Goal: Task Accomplishment & Management: Complete application form

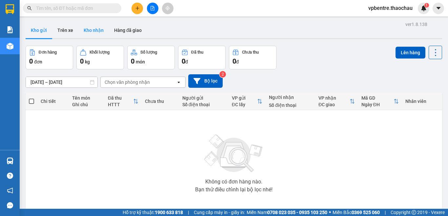
click at [89, 28] on button "Kho nhận" at bounding box center [93, 30] width 31 height 16
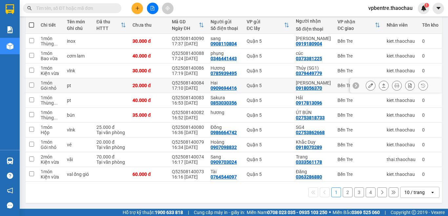
scroll to position [43, 0]
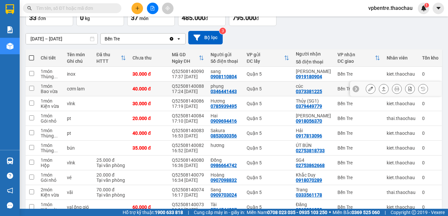
click at [35, 83] on td at bounding box center [32, 88] width 12 height 15
checkbox input "true"
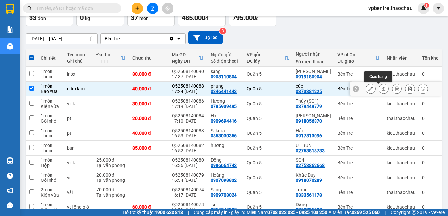
click at [382, 89] on icon at bounding box center [384, 89] width 4 height 4
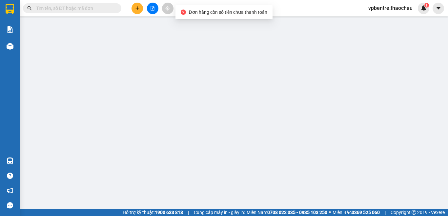
type input "0346441443"
type input "phụng"
type input "0373381225"
type input "cúc"
type input "40.000"
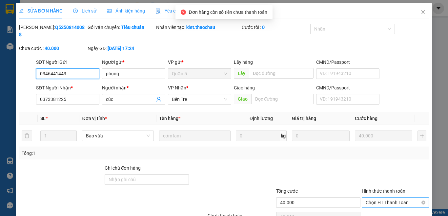
click at [395, 197] on span "Chọn HT Thanh Toán" at bounding box center [395, 202] width 59 height 10
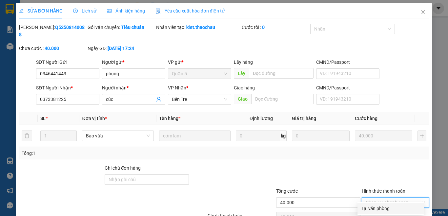
click at [379, 206] on div "Tại văn phòng" at bounding box center [391, 208] width 58 height 7
type input "0"
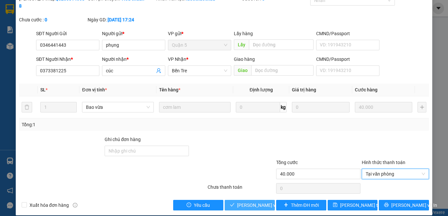
click at [260, 201] on span "[PERSON_NAME] và Giao hàng" at bounding box center [268, 204] width 63 height 7
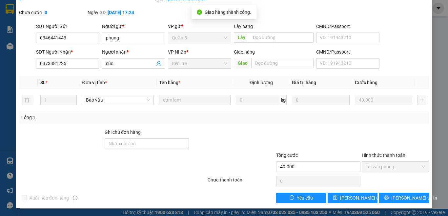
scroll to position [0, 0]
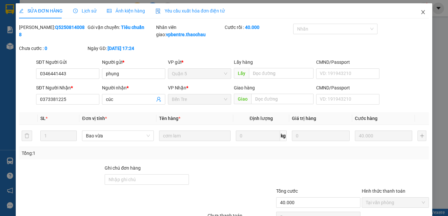
click at [421, 14] on icon "close" at bounding box center [423, 12] width 5 height 5
